Goal: Task Accomplishment & Management: Use online tool/utility

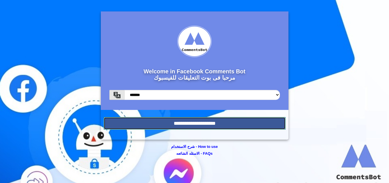
click at [182, 125] on input "**********" at bounding box center [195, 123] width 182 height 13
